Goal: Navigation & Orientation: Find specific page/section

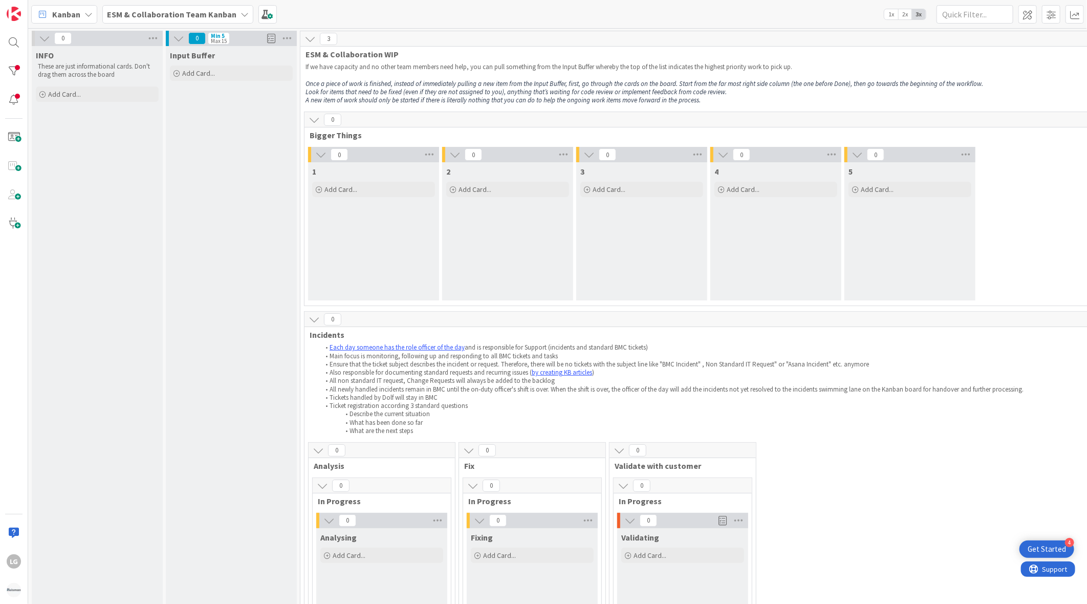
click at [202, 19] on span "ESM & Collaboration Team Kanban" at bounding box center [171, 14] width 129 height 12
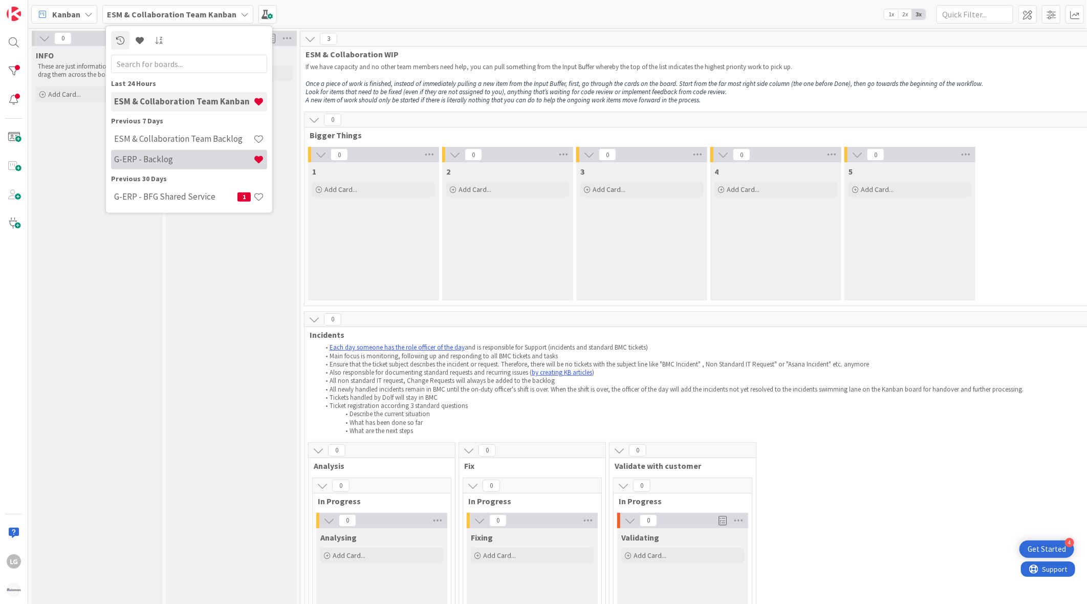
click at [162, 158] on h4 "G-ERP - Backlog" at bounding box center [183, 159] width 139 height 10
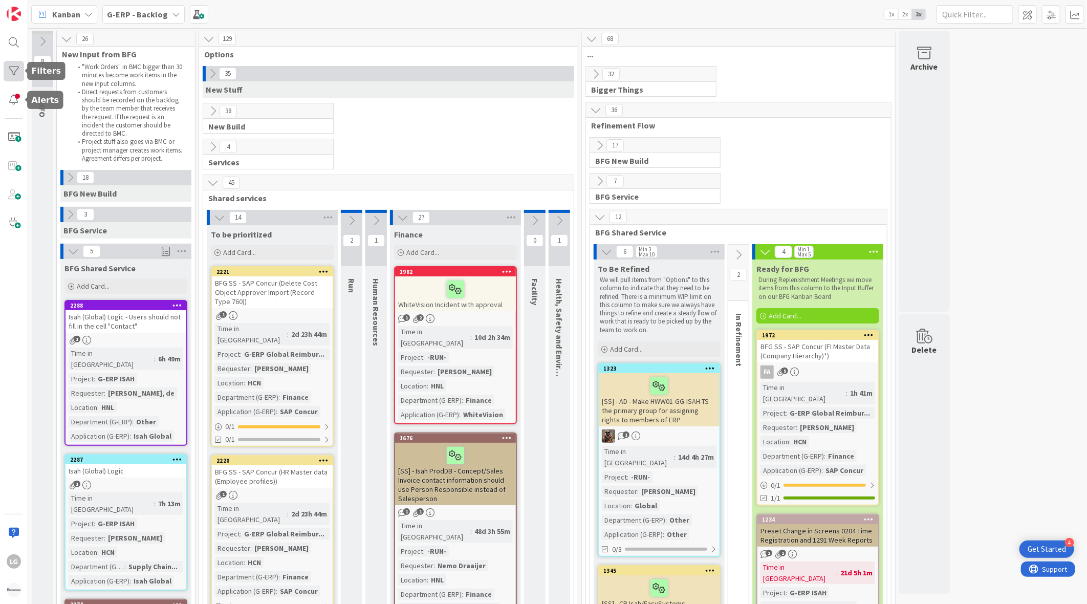
click at [15, 72] on div at bounding box center [14, 71] width 20 height 20
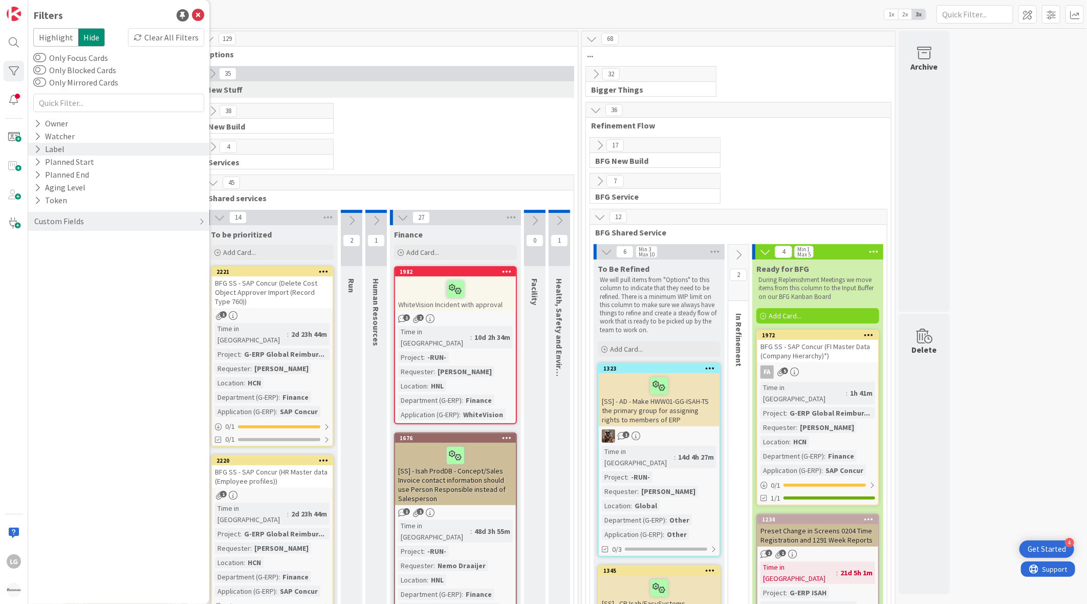
click at [39, 145] on icon at bounding box center [37, 149] width 7 height 9
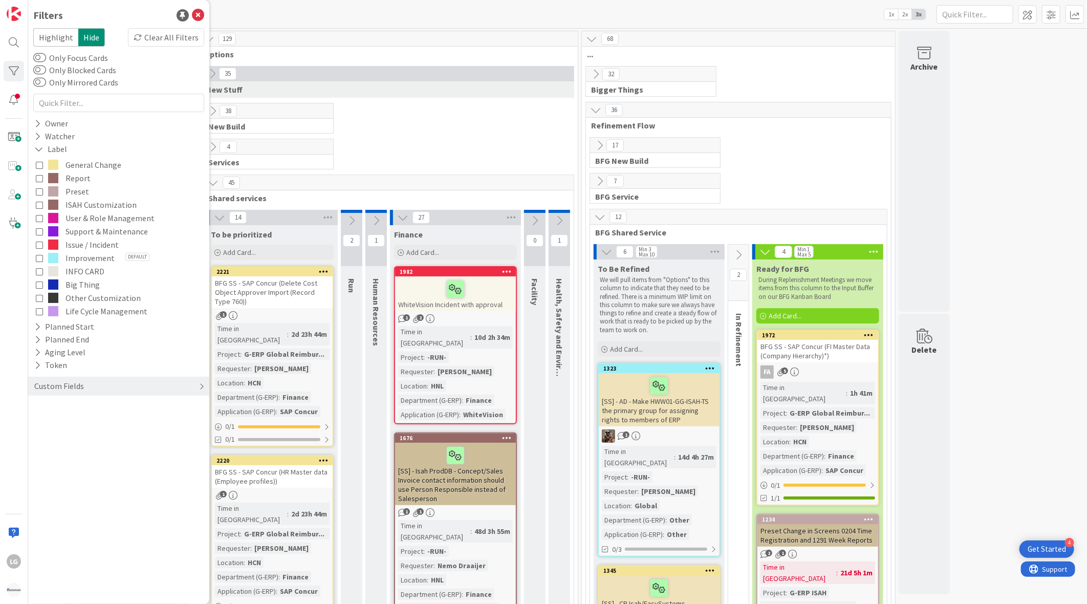
click at [42, 389] on div "Custom Fields" at bounding box center [59, 386] width 52 height 13
click at [40, 460] on icon at bounding box center [37, 458] width 7 height 9
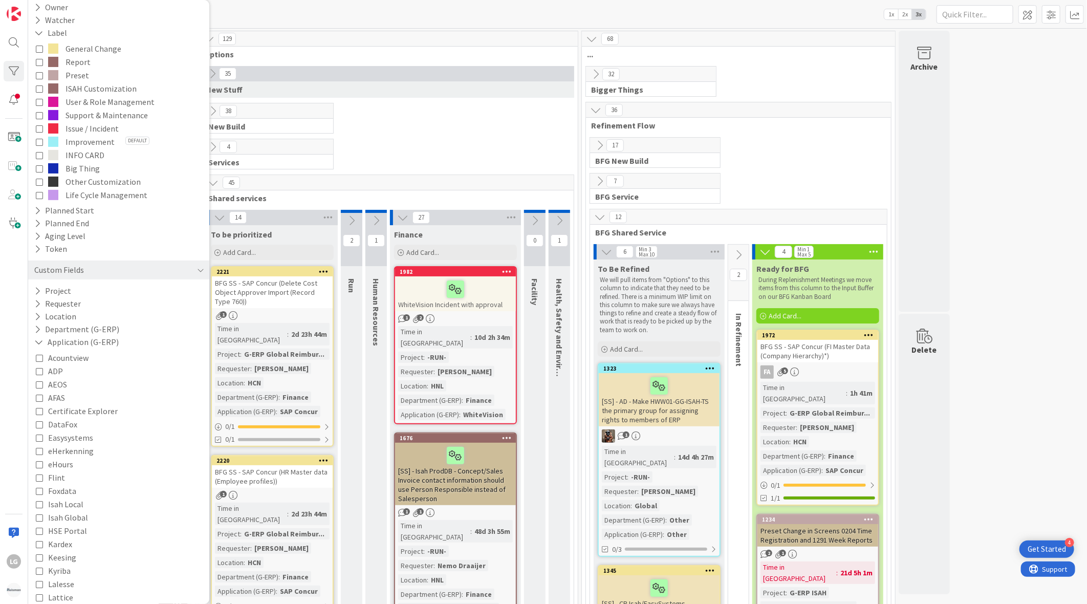
scroll to position [200, 0]
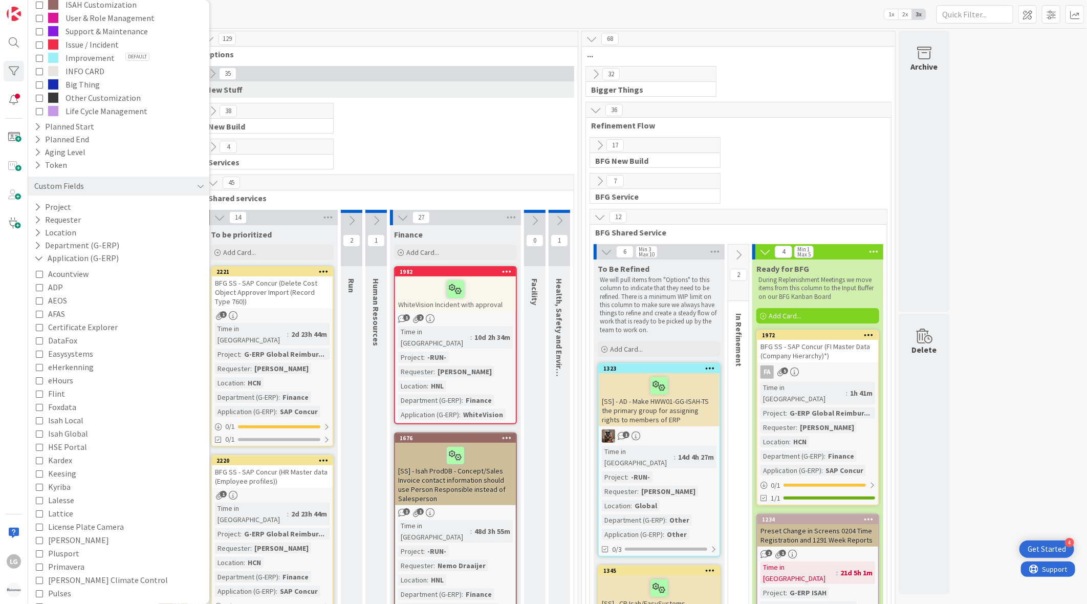
click at [40, 352] on icon at bounding box center [39, 353] width 7 height 7
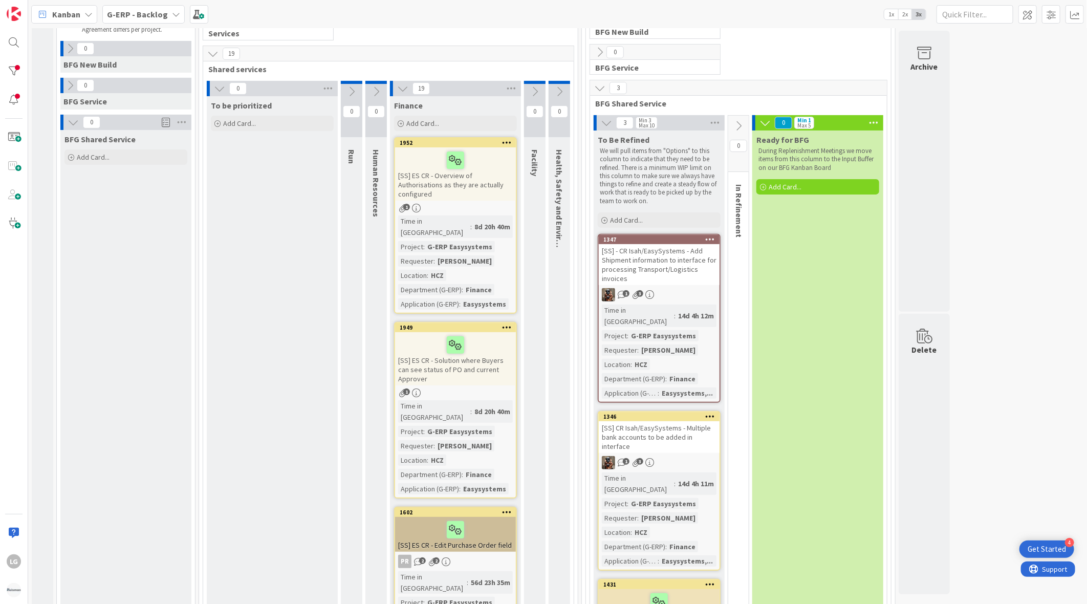
scroll to position [0, 0]
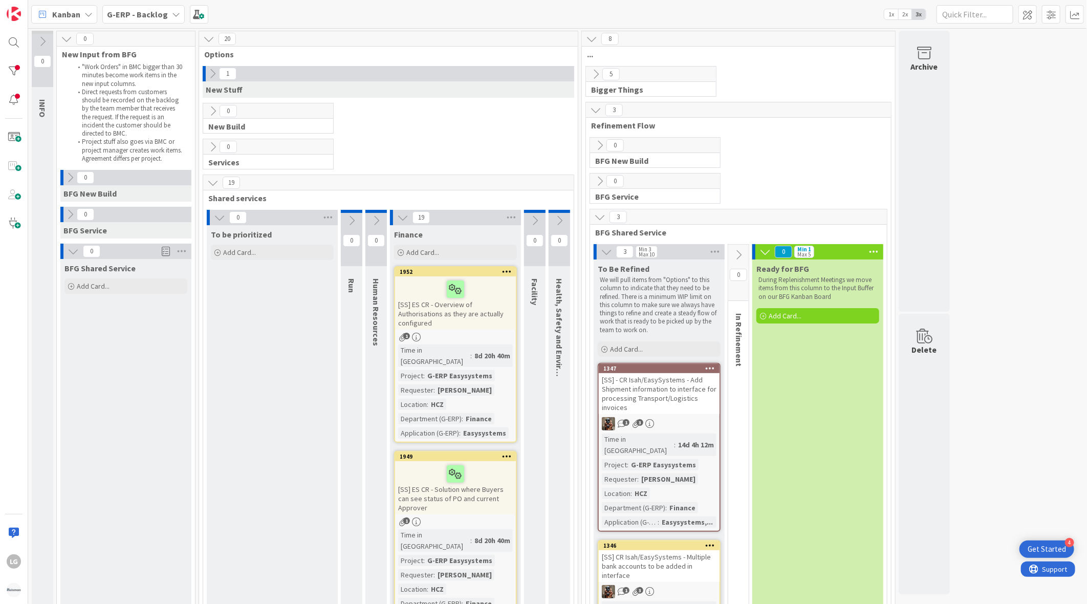
click at [151, 11] on b "G-ERP - Backlog" at bounding box center [137, 14] width 61 height 10
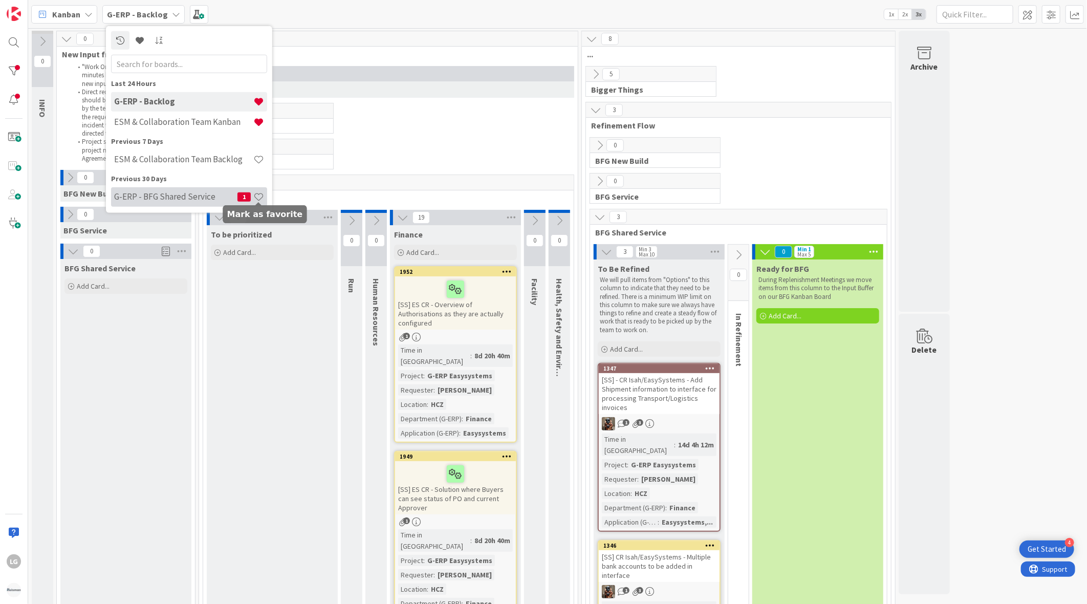
click at [260, 197] on span at bounding box center [258, 196] width 11 height 11
click at [192, 196] on h4 "G-ERP - BFG Shared Service" at bounding box center [175, 196] width 123 height 10
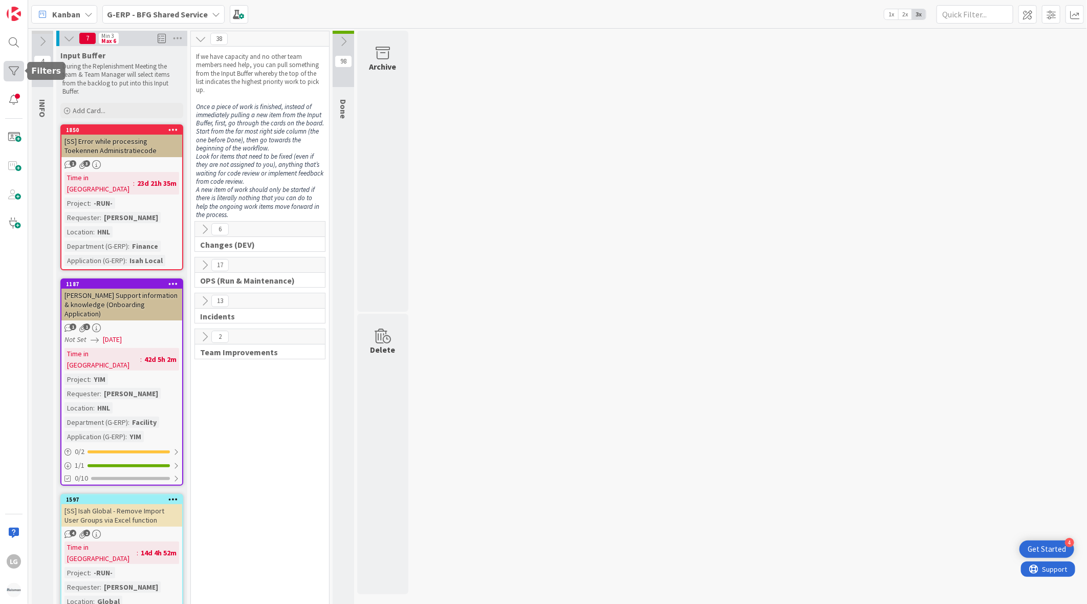
click at [13, 74] on div at bounding box center [14, 71] width 20 height 20
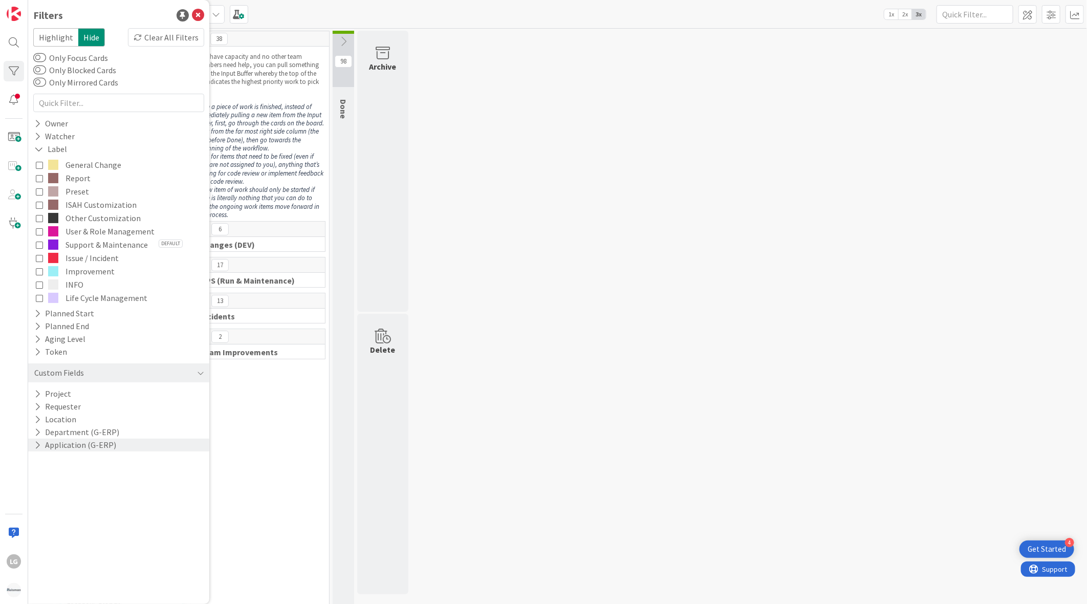
click at [37, 441] on icon at bounding box center [37, 445] width 7 height 9
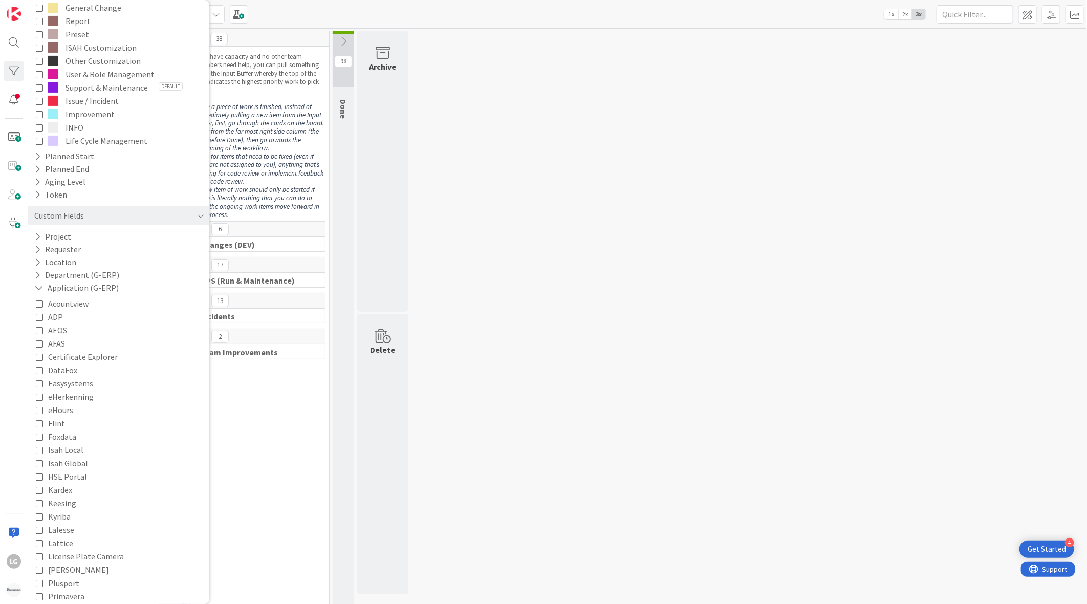
scroll to position [170, 0]
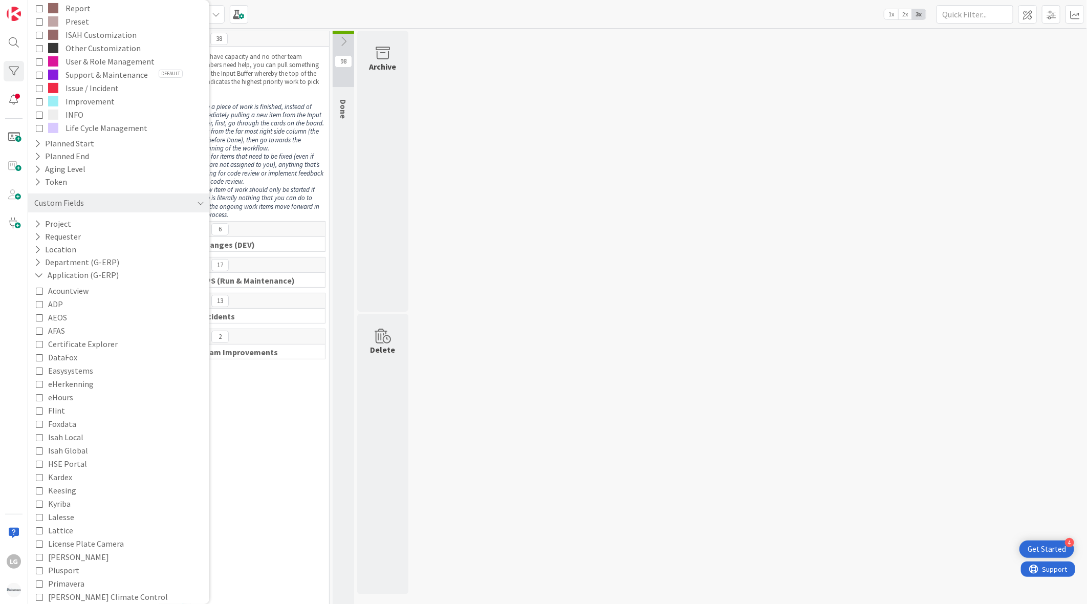
click at [39, 371] on icon at bounding box center [39, 370] width 7 height 7
click at [242, 445] on div "2 Changes (DEV) 5 OPS (Run & Maintenance) This flow is used for: Maintenance Li…" at bounding box center [260, 409] width 134 height 377
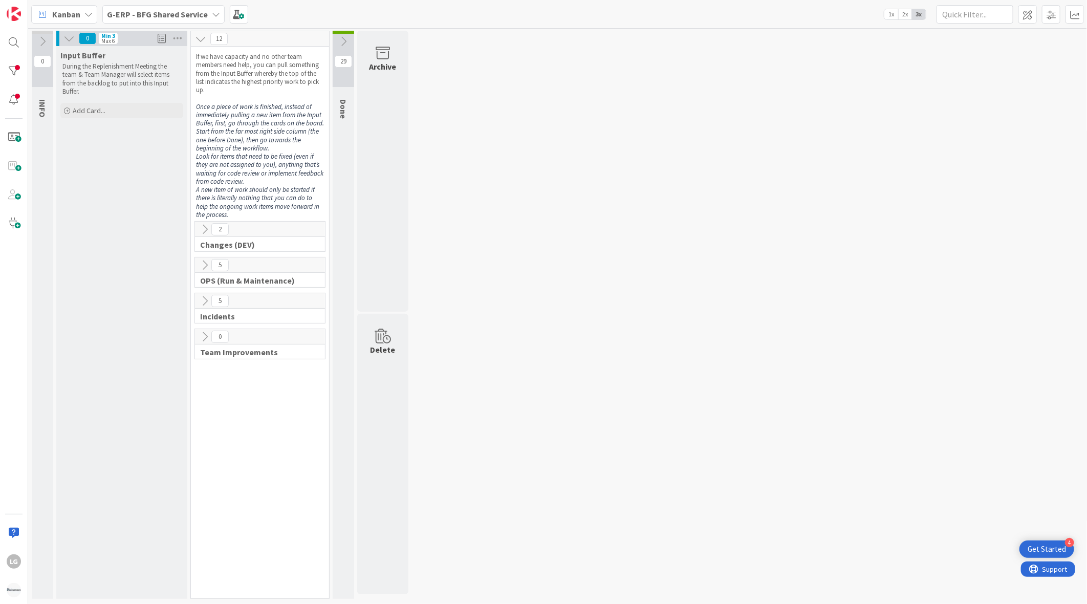
click at [208, 267] on icon at bounding box center [204, 265] width 11 height 11
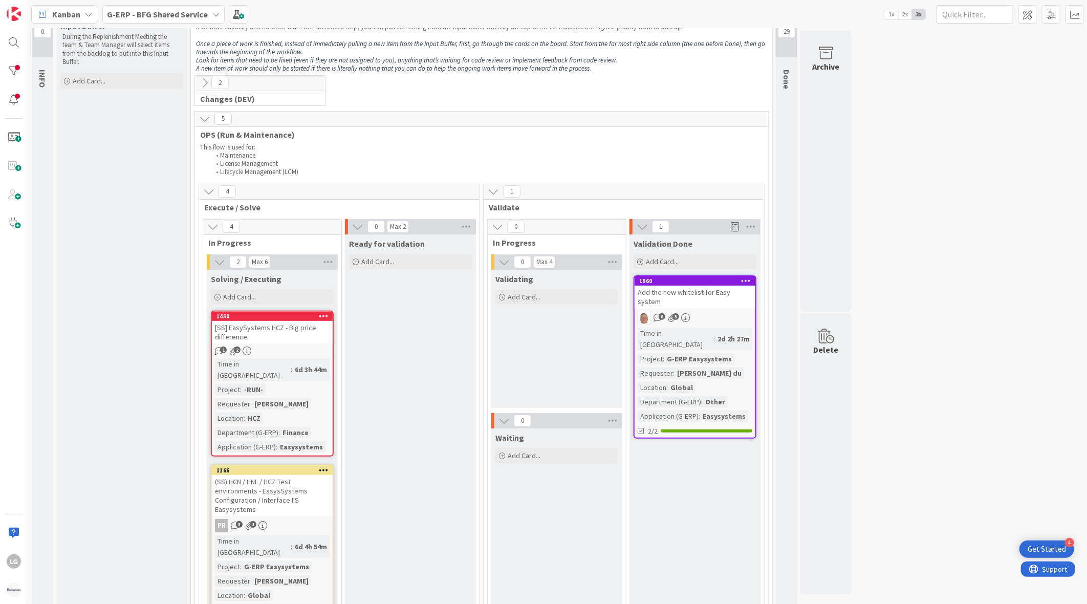
scroll to position [0, 0]
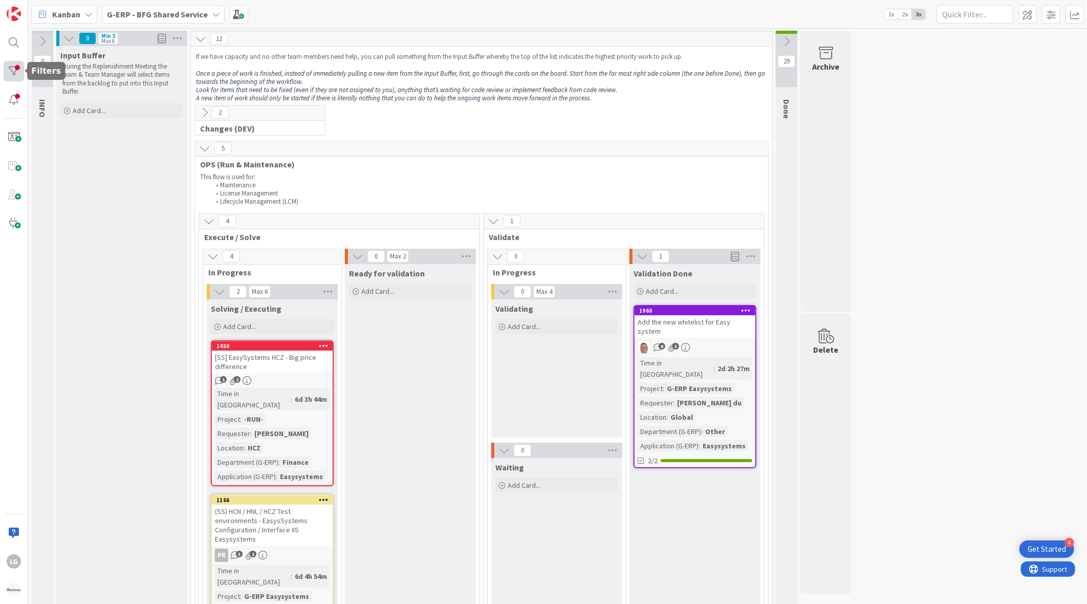
click at [10, 69] on div at bounding box center [14, 71] width 20 height 20
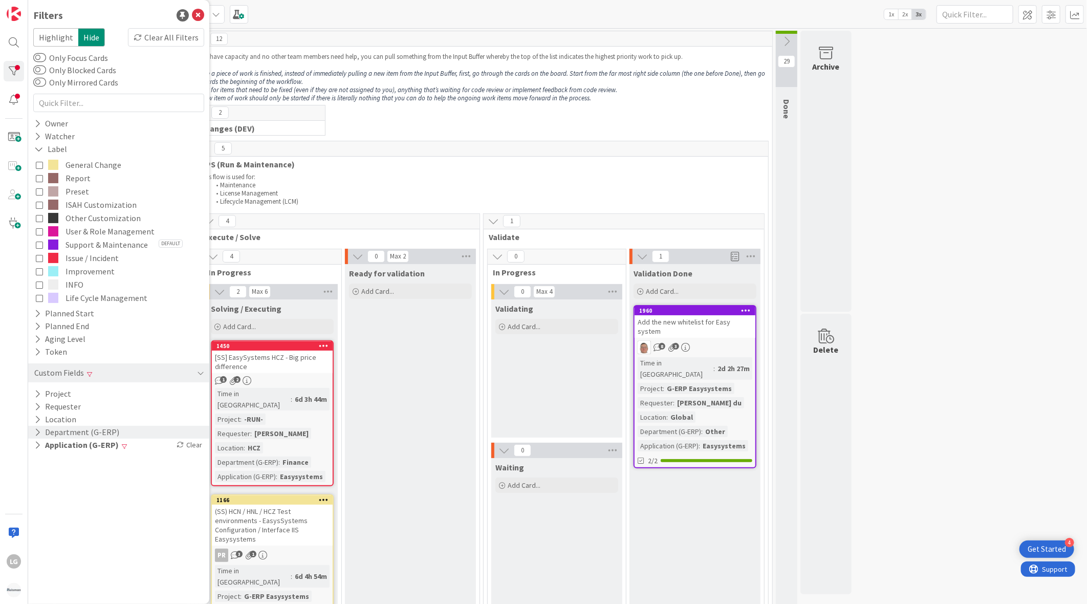
click at [38, 431] on icon at bounding box center [37, 432] width 7 height 9
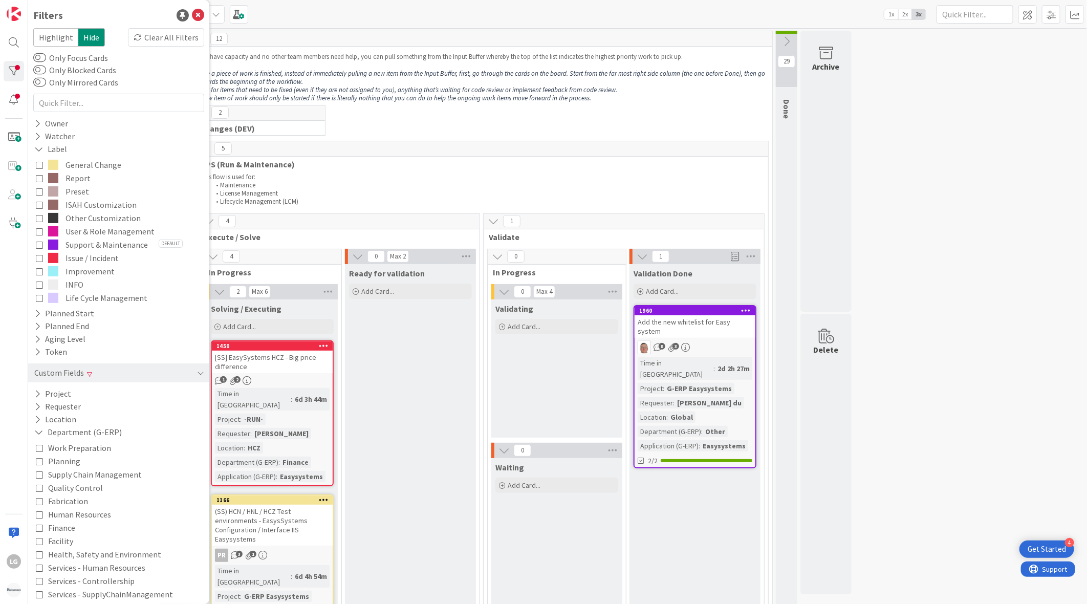
scroll to position [113, 0]
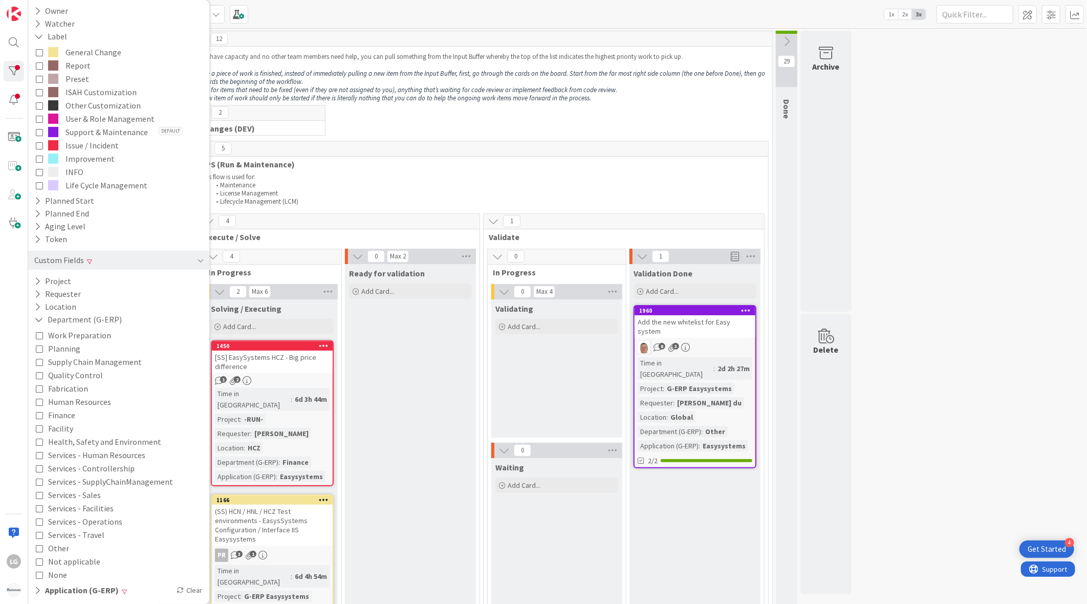
click at [38, 415] on icon at bounding box center [39, 415] width 7 height 7
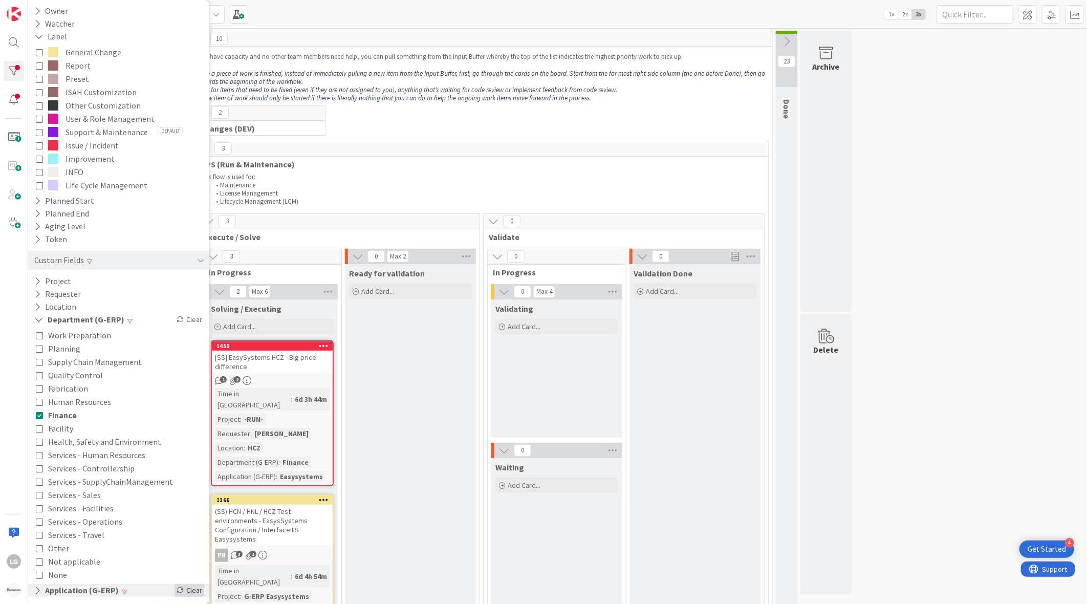
click at [176, 590] on div "Clear" at bounding box center [190, 590] width 30 height 13
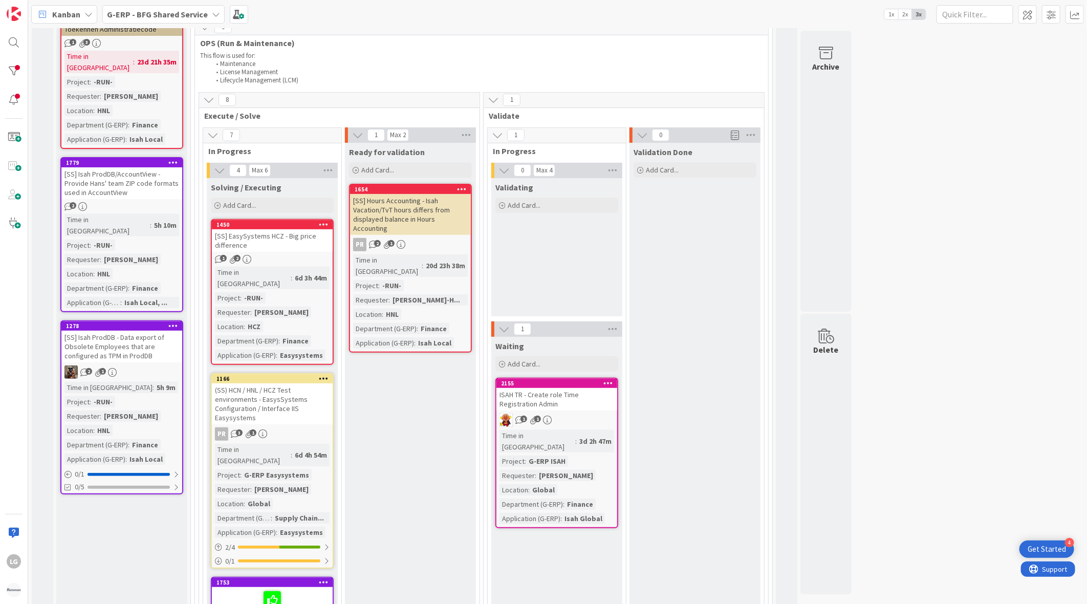
scroll to position [0, 0]
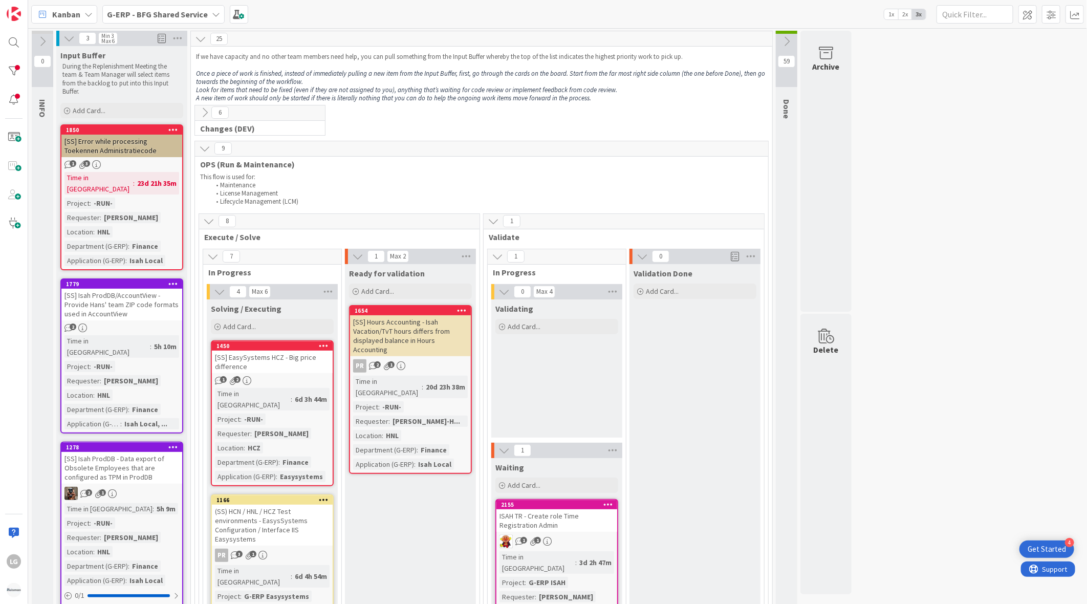
click at [196, 19] on span "G-ERP - BFG Shared Service" at bounding box center [157, 14] width 101 height 12
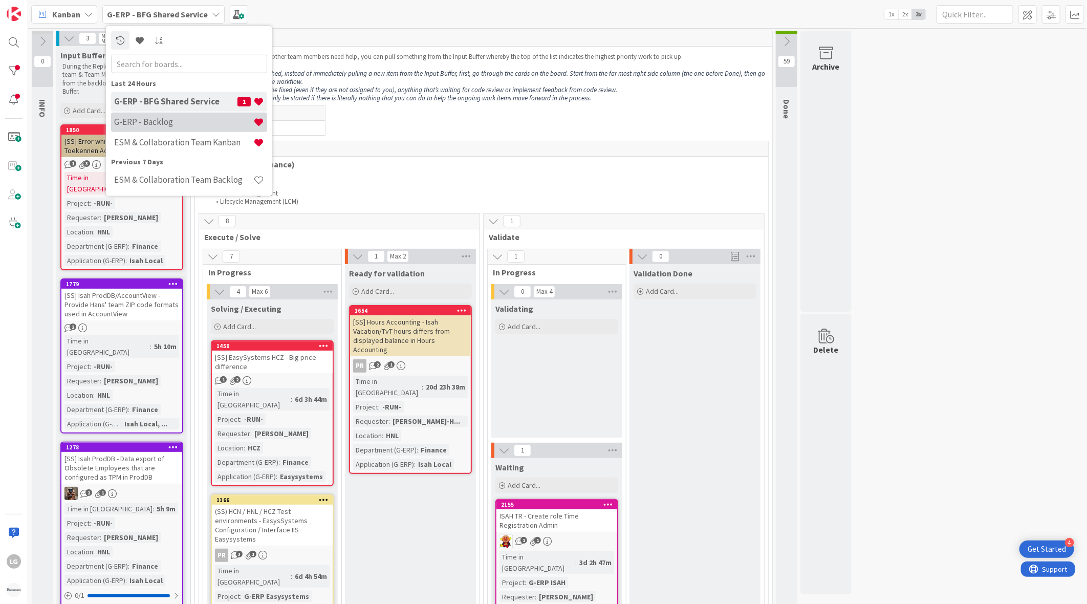
click at [178, 119] on h4 "G-ERP - Backlog" at bounding box center [183, 122] width 139 height 10
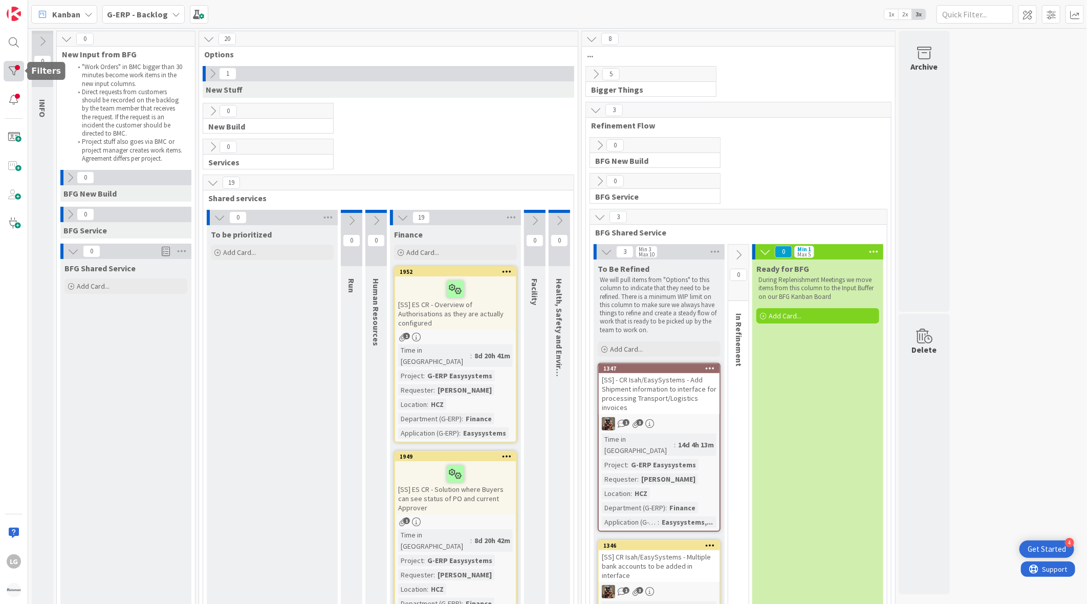
click at [19, 66] on div at bounding box center [14, 71] width 20 height 20
